Goal: Transaction & Acquisition: Purchase product/service

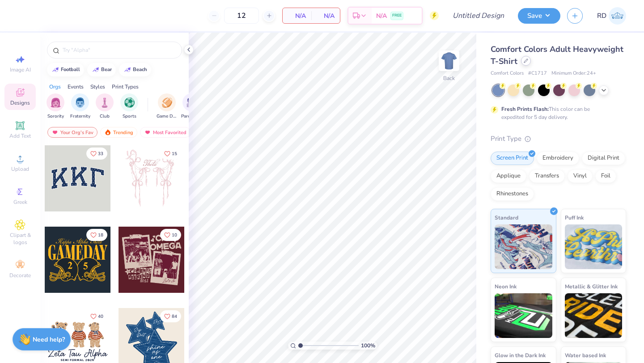
click at [527, 62] on icon at bounding box center [526, 61] width 4 height 4
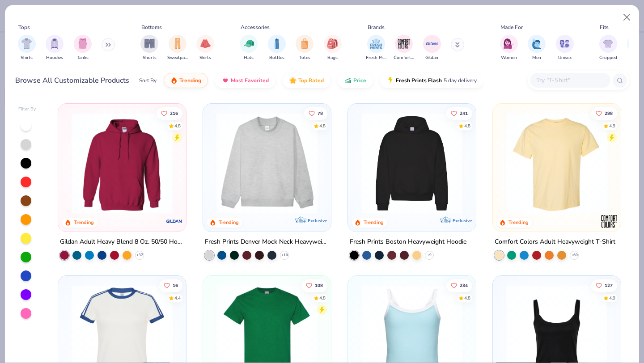
click at [545, 87] on div at bounding box center [570, 80] width 80 height 15
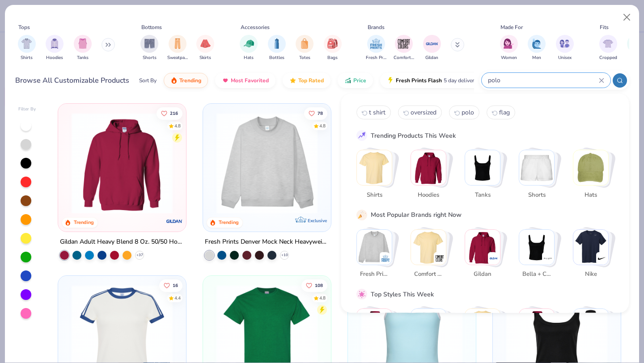
type input "polo"
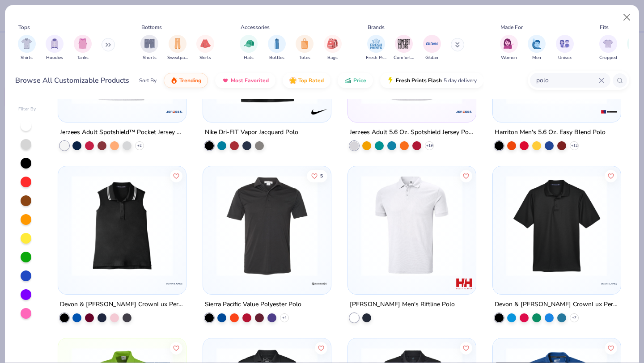
scroll to position [650, 0]
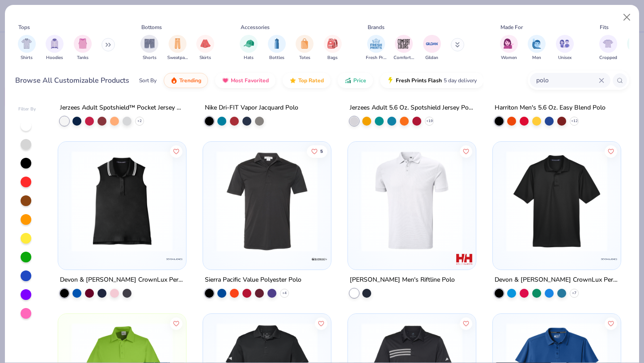
click at [294, 220] on img at bounding box center [267, 201] width 110 height 101
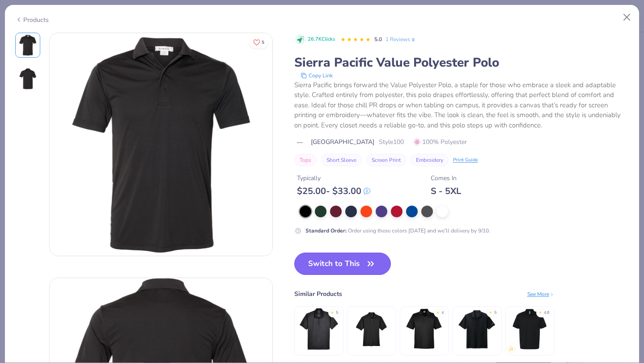
click at [341, 256] on button "Switch to This" at bounding box center [342, 264] width 97 height 22
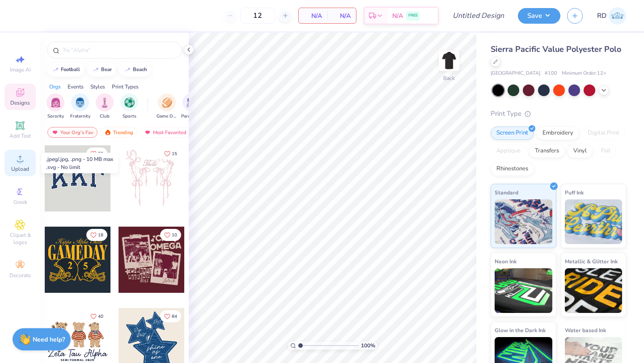
click at [21, 163] on circle at bounding box center [19, 161] width 5 height 5
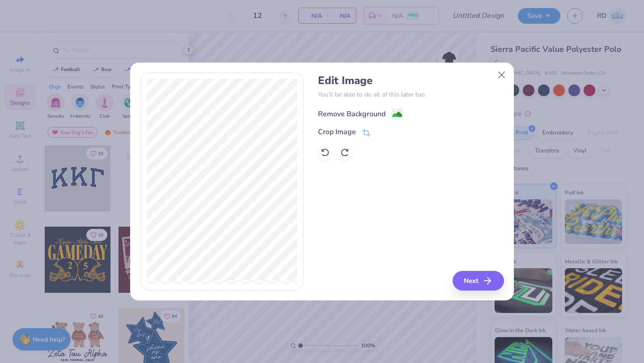
click at [354, 111] on div "Remove Background" at bounding box center [352, 114] width 68 height 11
click at [360, 131] on div "Crop Image" at bounding box center [344, 132] width 52 height 11
click at [396, 131] on icon at bounding box center [394, 131] width 5 height 5
click at [404, 119] on div "Remove Background" at bounding box center [411, 112] width 186 height 11
click at [504, 72] on button "Close" at bounding box center [501, 74] width 17 height 17
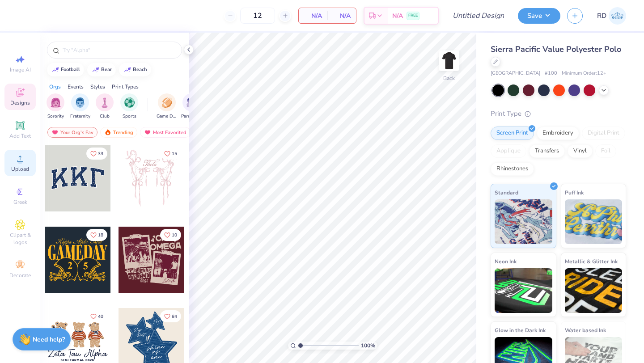
click at [22, 159] on icon at bounding box center [20, 158] width 11 height 11
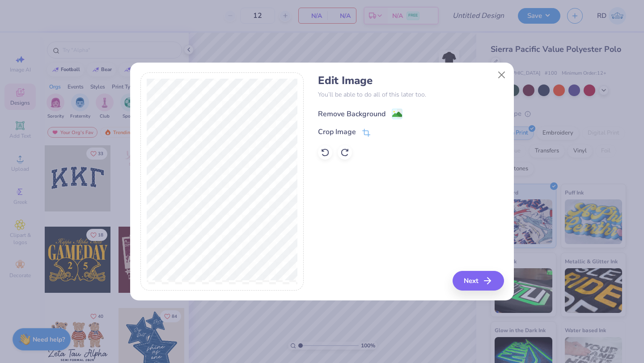
click at [373, 115] on div "Remove Background" at bounding box center [352, 114] width 68 height 11
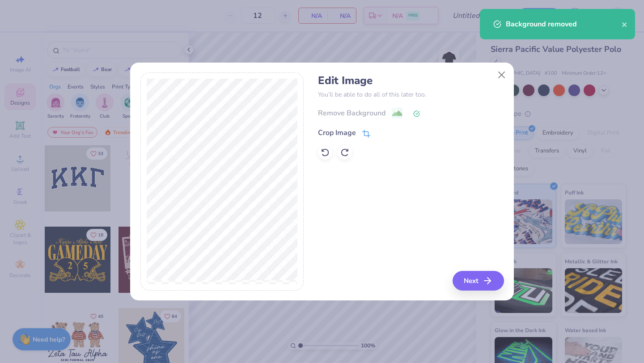
click at [330, 127] on div "Crop Image" at bounding box center [337, 132] width 38 height 11
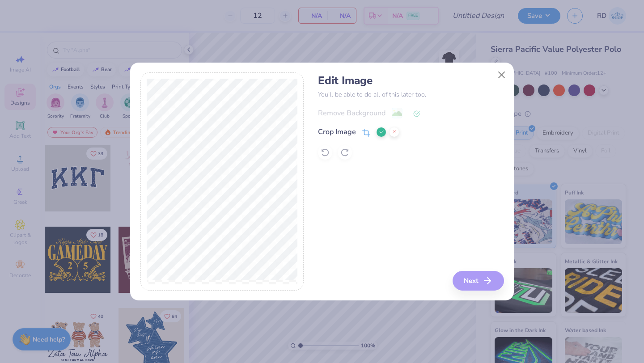
click at [381, 128] on button at bounding box center [381, 131] width 9 height 9
click at [478, 279] on button "Next" at bounding box center [479, 281] width 51 height 20
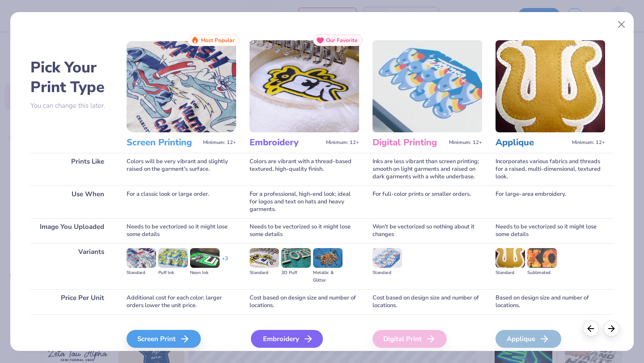
click at [279, 333] on div "Embroidery" at bounding box center [287, 339] width 72 height 18
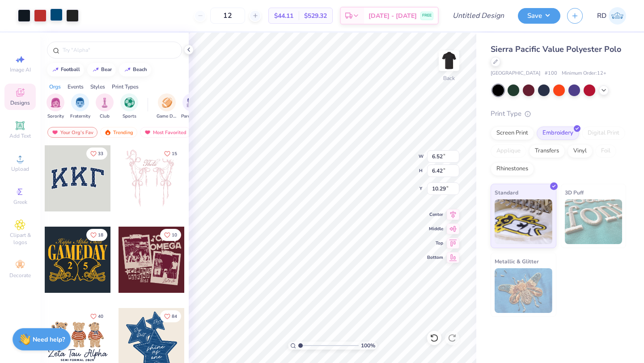
click at [54, 14] on div at bounding box center [56, 14] width 13 height 13
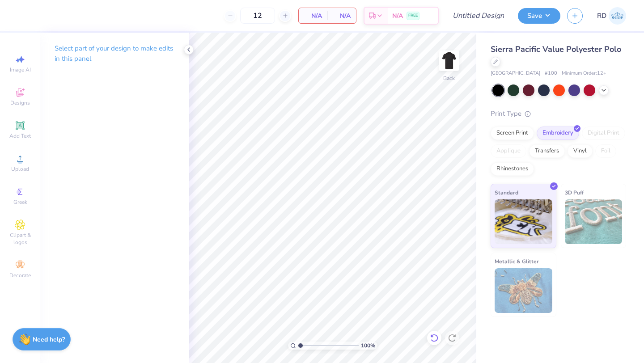
click at [428, 338] on div at bounding box center [434, 338] width 14 height 14
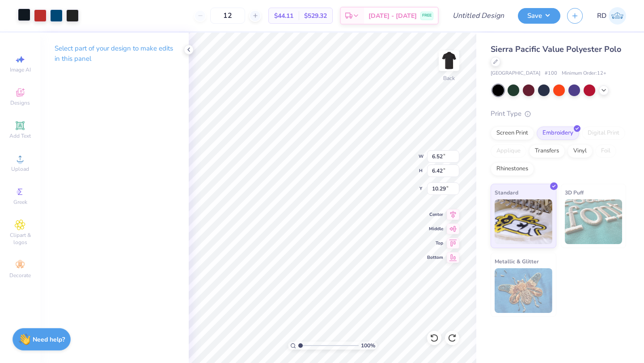
click at [25, 12] on div at bounding box center [24, 14] width 13 height 13
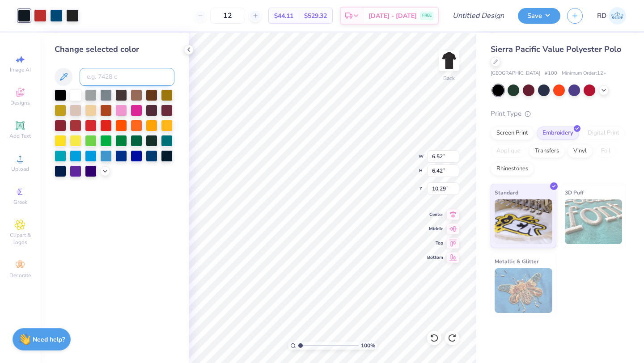
click at [98, 74] on input at bounding box center [127, 77] width 95 height 18
type input "7620"
click at [44, 16] on div at bounding box center [40, 14] width 13 height 13
click at [104, 75] on input at bounding box center [127, 77] width 95 height 18
type input "7620"
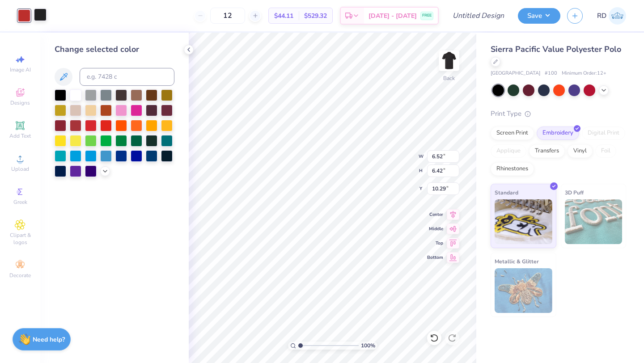
click at [44, 22] on div "Art colors" at bounding box center [23, 15] width 47 height 31
click at [76, 97] on div at bounding box center [76, 95] width 12 height 12
click at [42, 18] on div at bounding box center [40, 14] width 13 height 13
click at [105, 124] on div at bounding box center [106, 125] width 12 height 12
click at [27, 15] on div at bounding box center [24, 14] width 13 height 13
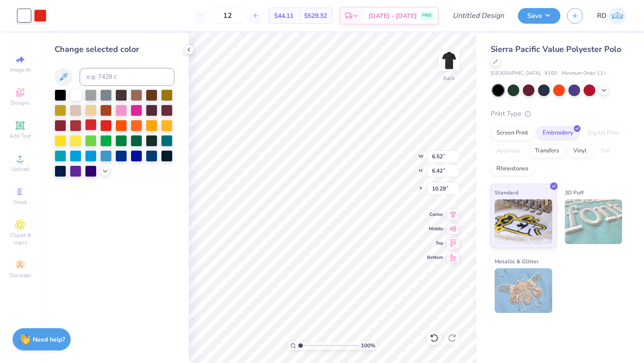
click at [93, 125] on div at bounding box center [91, 125] width 12 height 12
click at [43, 9] on div at bounding box center [40, 14] width 13 height 13
click at [81, 93] on div at bounding box center [76, 95] width 12 height 12
click at [76, 93] on div at bounding box center [76, 95] width 12 height 12
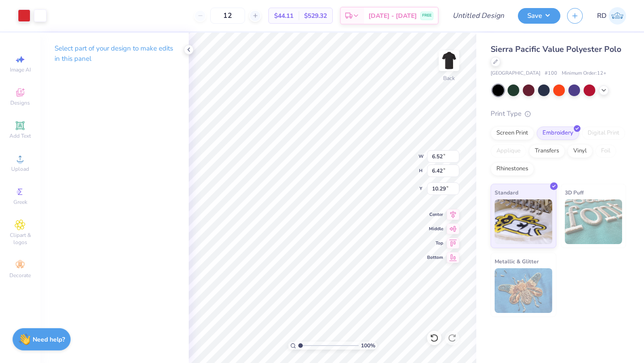
type input "2.19"
type input "2.15"
type input "3.00"
click at [242, 15] on input "12" at bounding box center [227, 16] width 35 height 16
drag, startPoint x: 251, startPoint y: 12, endPoint x: 236, endPoint y: 13, distance: 15.2
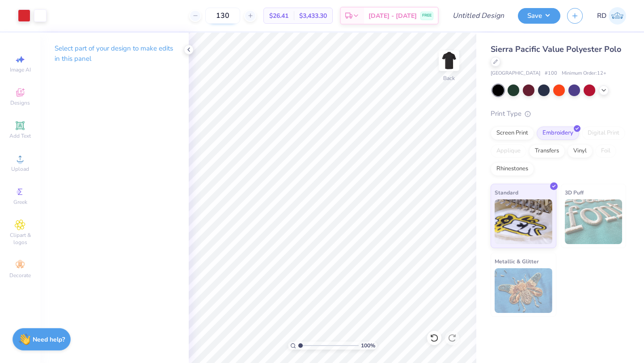
click at [236, 13] on input "130" at bounding box center [222, 16] width 35 height 16
type input "100"
click at [19, 166] on span "Upload" at bounding box center [20, 168] width 18 height 7
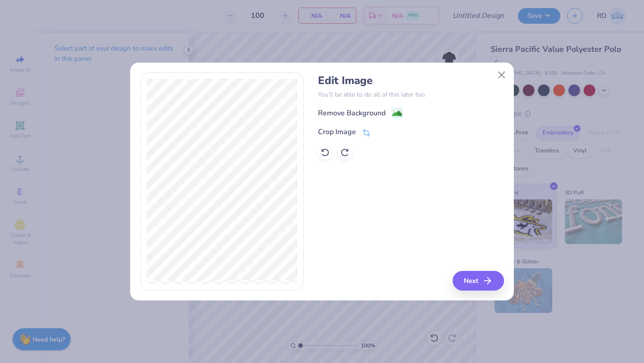
click at [361, 119] on div "Remove Background Crop Image" at bounding box center [411, 133] width 186 height 52
click at [365, 109] on div "Remove Background" at bounding box center [352, 114] width 68 height 11
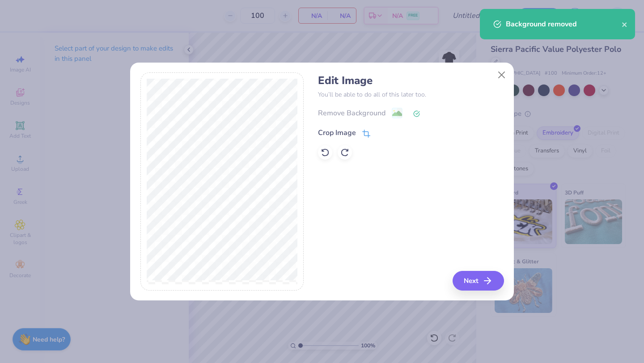
click at [364, 131] on icon at bounding box center [366, 134] width 6 height 6
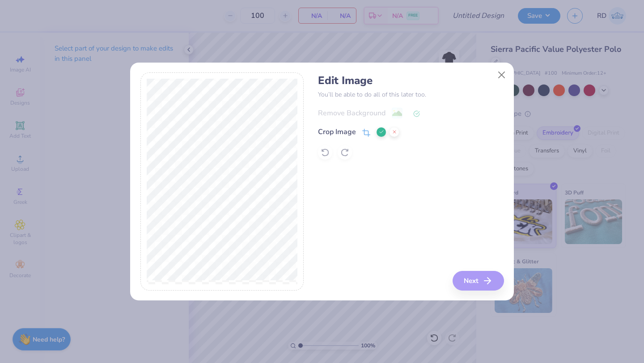
click at [477, 280] on div "Edit Image You’ll be able to do all of this later too. Remove Background Crop I…" at bounding box center [411, 181] width 186 height 218
click at [379, 128] on button at bounding box center [381, 131] width 9 height 9
click at [470, 285] on button "Next" at bounding box center [479, 281] width 51 height 20
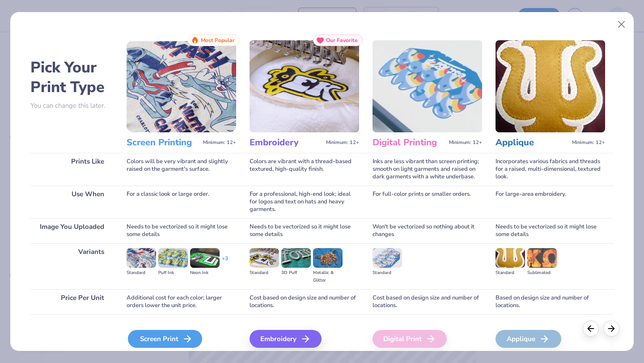
click at [184, 335] on icon at bounding box center [187, 339] width 11 height 11
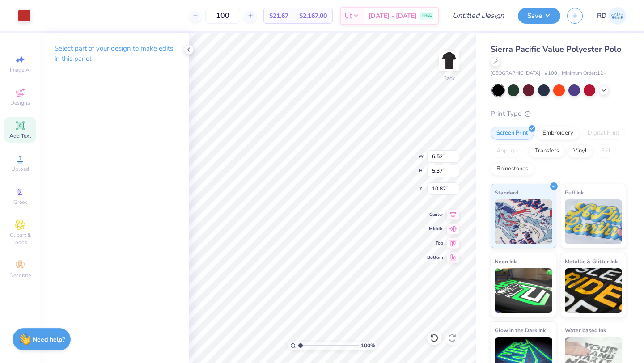
click at [21, 127] on icon at bounding box center [20, 125] width 8 height 8
type input "5.99"
type input "1.74"
type input "12.63"
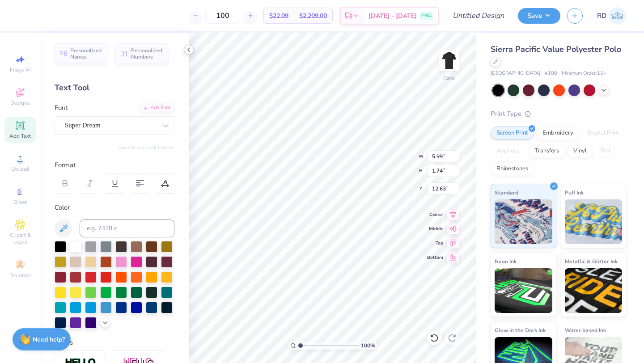
click at [186, 51] on icon at bounding box center [188, 49] width 7 height 7
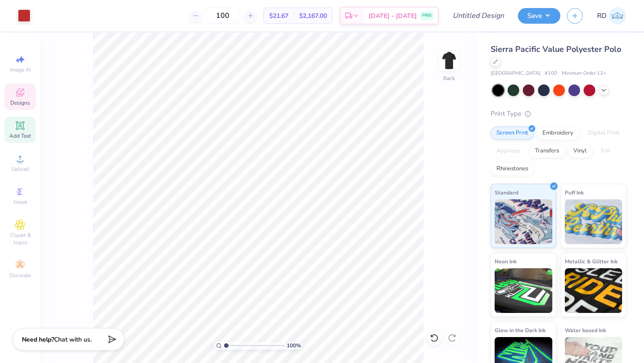
click at [22, 88] on icon at bounding box center [20, 92] width 11 height 11
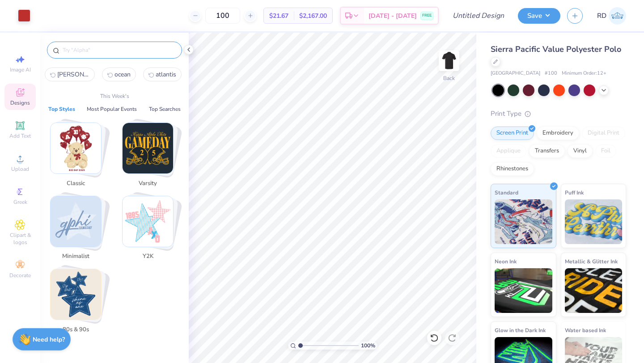
click at [80, 51] on input "text" at bounding box center [119, 50] width 114 height 9
click at [140, 239] on img "Stack Card Button Y2K" at bounding box center [148, 221] width 51 height 51
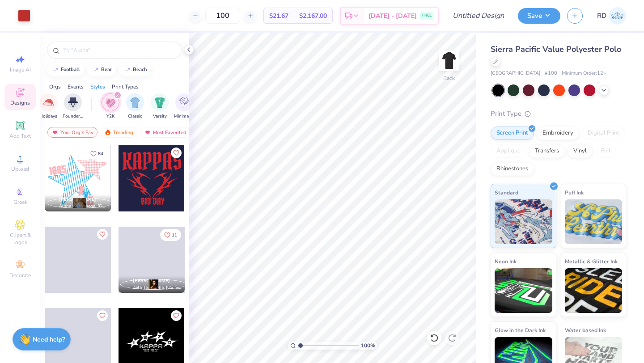
click at [137, 177] on div at bounding box center [152, 178] width 66 height 66
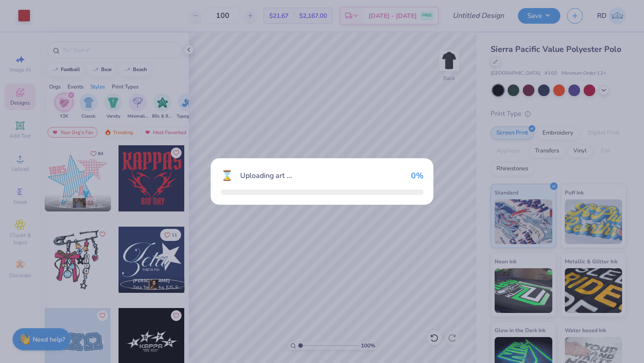
scroll to position [0, 469]
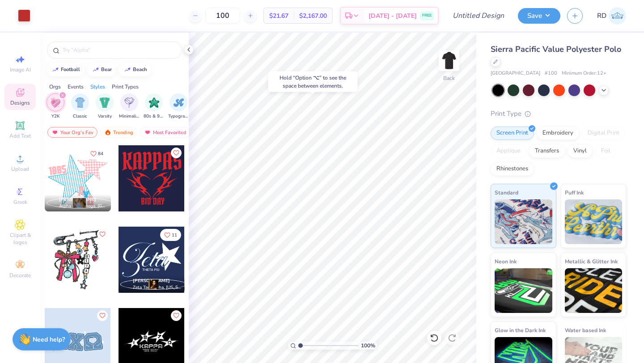
click at [154, 263] on div at bounding box center [152, 260] width 66 height 66
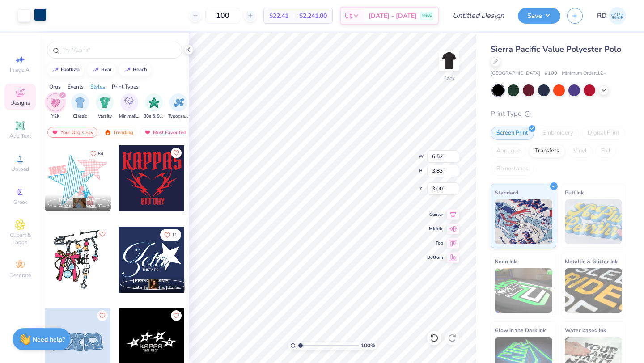
click at [42, 14] on div at bounding box center [40, 14] width 13 height 13
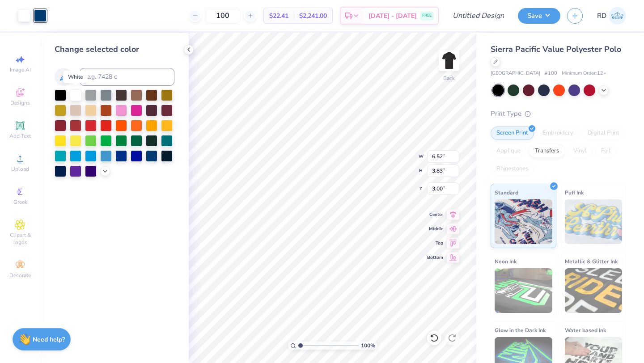
click at [74, 89] on div at bounding box center [76, 95] width 12 height 12
click at [393, 172] on div "100 % Back W 6.52 6.52 " H 3.83 3.83 " Y 3.00 3.00 " Center Middle Top Bottom" at bounding box center [333, 198] width 288 height 330
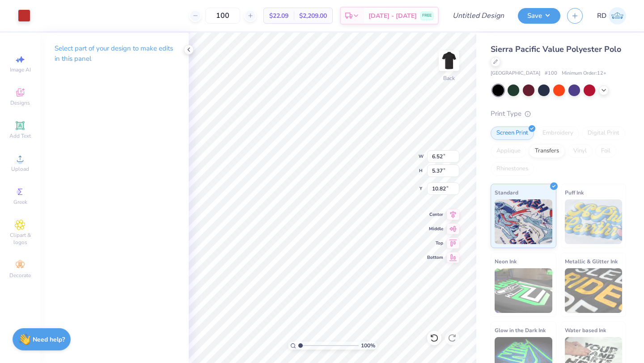
type input "3.02"
type input "2.49"
type input "3.00"
type input "5.16"
type input "3.83"
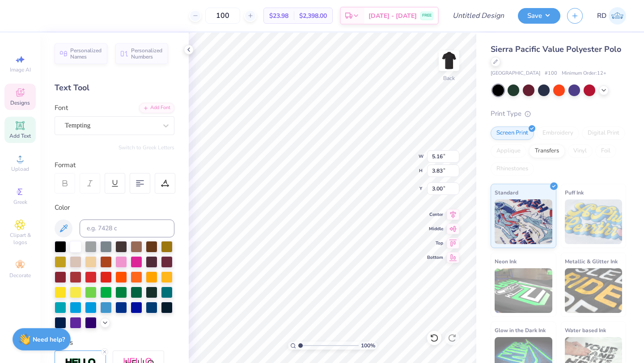
type input "5.03"
type input "3.73"
type input "3.10"
type input "2.18"
type input "1.62"
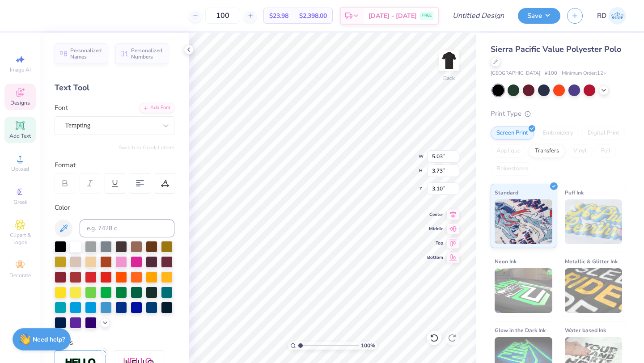
type input "5.21"
type textarea "eta"
type input "5.67"
type input "5.88"
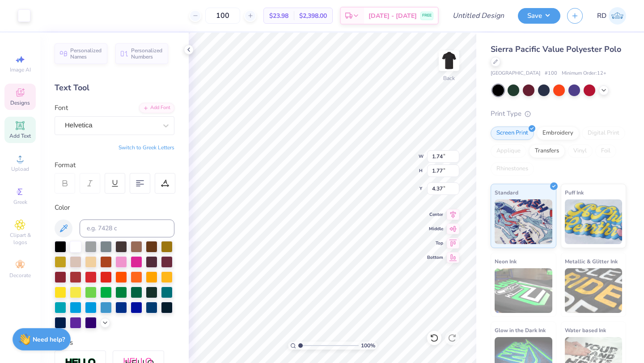
type input "1.74"
type input "1.77"
type input "3.36"
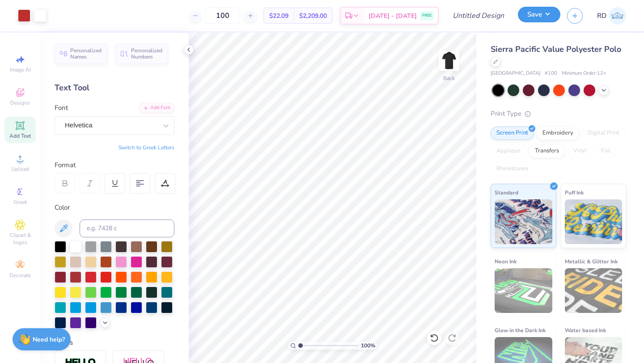
click at [536, 12] on button "Save" at bounding box center [539, 15] width 42 height 16
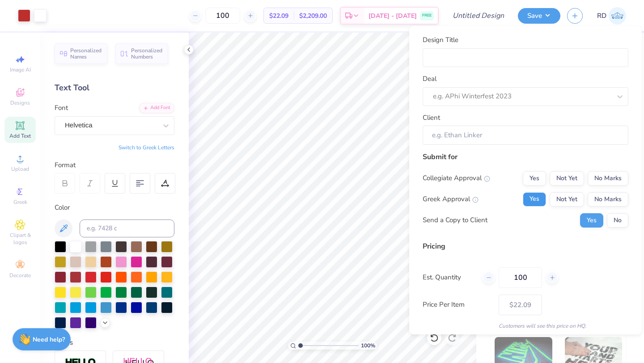
click at [543, 200] on button "Yes" at bounding box center [534, 199] width 23 height 14
click at [601, 178] on button "No Marks" at bounding box center [608, 178] width 41 height 14
type input "$22.09"
click at [609, 219] on button "No" at bounding box center [617, 220] width 21 height 14
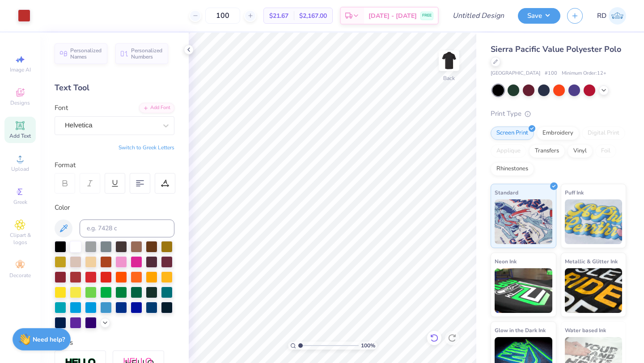
click at [432, 335] on icon at bounding box center [434, 338] width 8 height 8
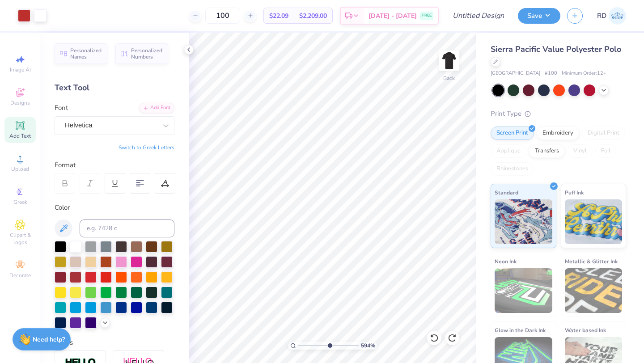
drag, startPoint x: 298, startPoint y: 346, endPoint x: 329, endPoint y: 342, distance: 31.2
type input "5.81"
click at [329, 342] on input "range" at bounding box center [328, 346] width 60 height 8
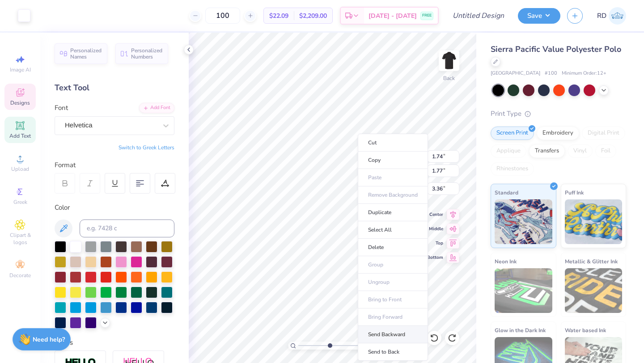
click at [402, 340] on li "Send Backward" at bounding box center [393, 334] width 70 height 17
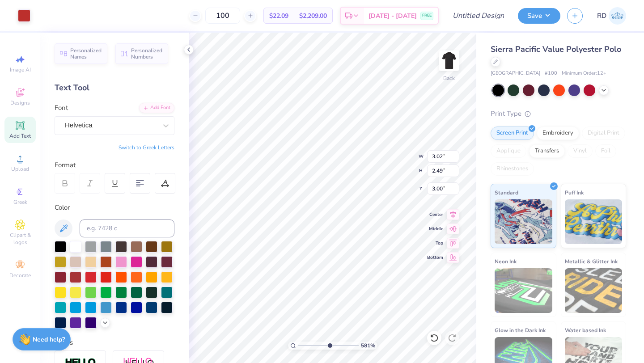
type input "3.02"
type input "2.49"
type input "2.93"
click at [428, 342] on div at bounding box center [434, 338] width 14 height 14
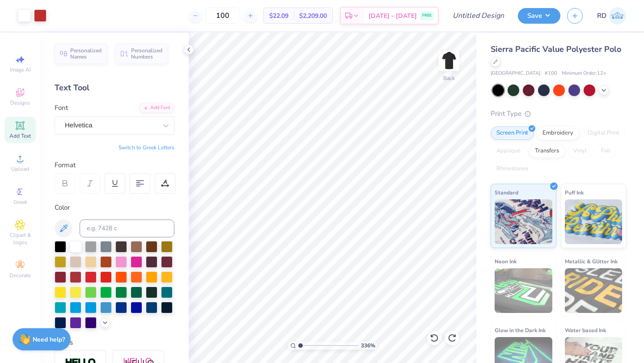
drag, startPoint x: 330, startPoint y: 344, endPoint x: 252, endPoint y: 343, distance: 78.3
type input "1"
click at [298, 343] on input "range" at bounding box center [328, 346] width 60 height 8
